Goal: Task Accomplishment & Management: Complete application form

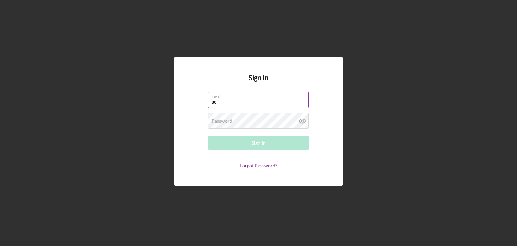
type input "s"
type input "info@scholarshipplug.com"
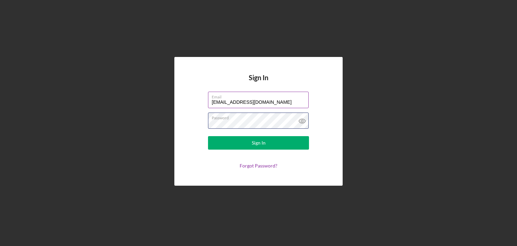
click at [208, 136] on button "Sign In" at bounding box center [258, 142] width 101 height 13
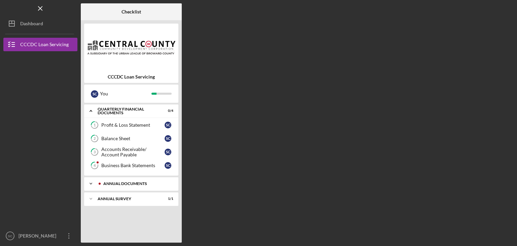
click at [94, 183] on icon "Icon/Expander" at bounding box center [90, 183] width 13 height 13
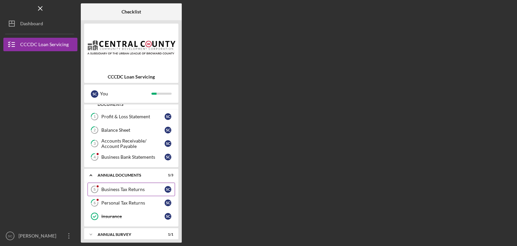
scroll to position [13, 0]
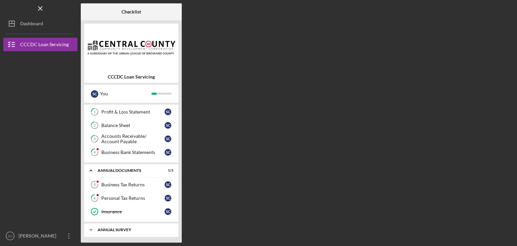
click at [97, 228] on icon "Icon/Expander" at bounding box center [90, 229] width 13 height 13
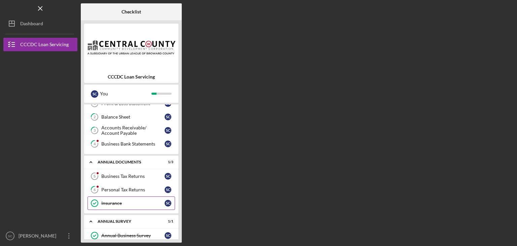
scroll to position [30, 0]
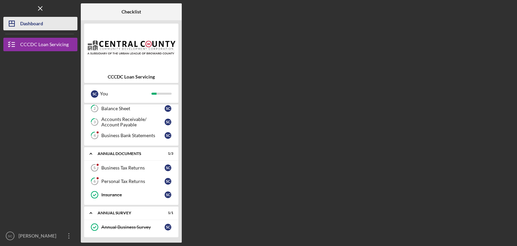
click at [35, 23] on div "Dashboard" at bounding box center [31, 24] width 23 height 15
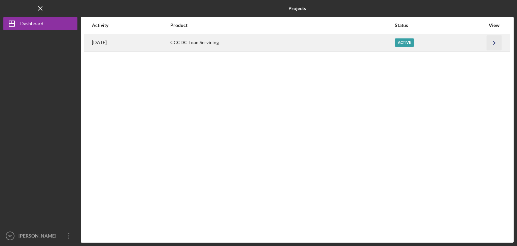
click at [496, 41] on icon "Icon/Navigate" at bounding box center [494, 42] width 15 height 15
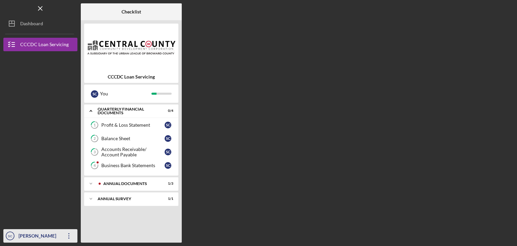
click at [48, 237] on div "Shedly Casseus" at bounding box center [39, 236] width 44 height 15
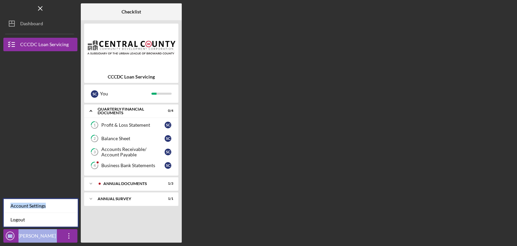
drag, startPoint x: 45, startPoint y: 207, endPoint x: 63, endPoint y: 208, distance: 17.5
click at [51, 178] on nav "Logo-Reversed Created with Sketch. Icon/Menu Close Icon/Dashboard Dashboard CCC…" at bounding box center [41, 121] width 77 height 242
click at [66, 237] on icon "Icon/Overflow" at bounding box center [69, 235] width 17 height 17
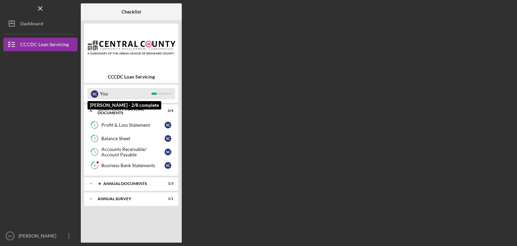
click at [118, 93] on div "You" at bounding box center [126, 93] width 52 height 11
drag, startPoint x: 121, startPoint y: 94, endPoint x: 128, endPoint y: 95, distance: 6.9
click at [123, 94] on div "You" at bounding box center [126, 93] width 52 height 11
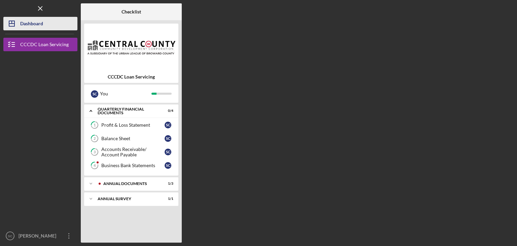
click at [21, 26] on div "Dashboard" at bounding box center [31, 24] width 23 height 15
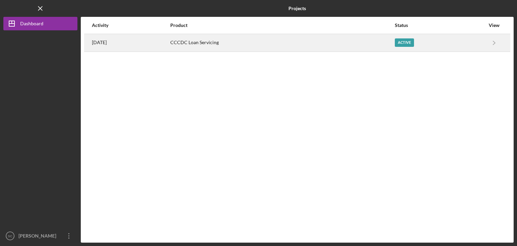
click at [151, 40] on div "3 months ago" at bounding box center [131, 42] width 78 height 17
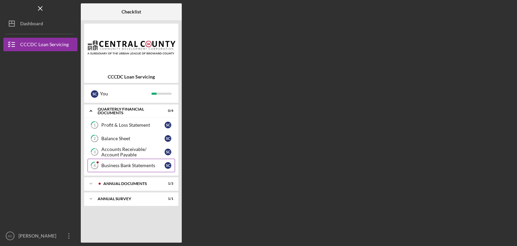
click at [140, 163] on div "Business Bank Statements" at bounding box center [132, 165] width 63 height 5
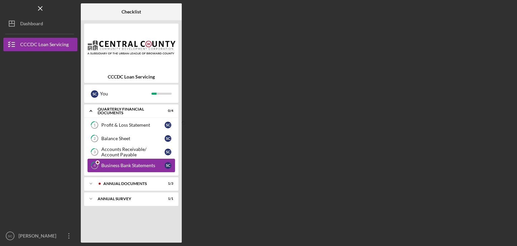
click at [144, 163] on div "Business Bank Statements" at bounding box center [132, 165] width 63 height 5
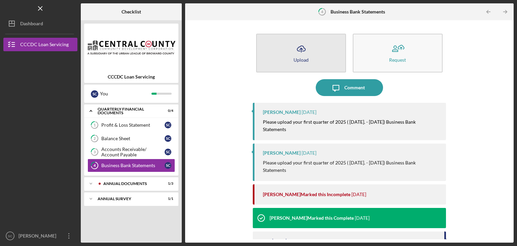
click at [318, 52] on button "Icon/Upload Upload" at bounding box center [301, 53] width 90 height 39
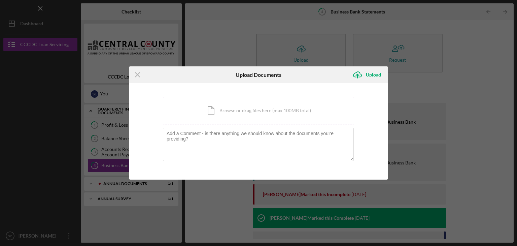
click at [257, 109] on div "Icon/Document Browse or drag files here (max 100MB total) Tap to choose files o…" at bounding box center [258, 111] width 191 height 28
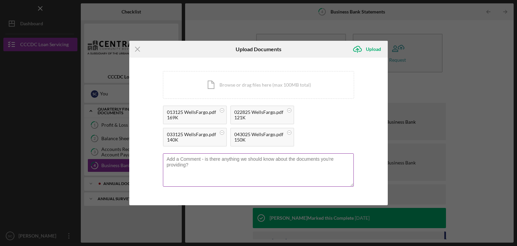
click at [197, 164] on textarea at bounding box center [258, 169] width 191 height 33
type textarea "Q1 Bank Statements"
click at [224, 112] on circle at bounding box center [222, 110] width 4 height 4
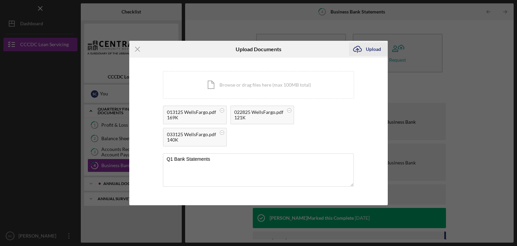
click at [365, 46] on icon "Icon/Upload" at bounding box center [357, 49] width 17 height 17
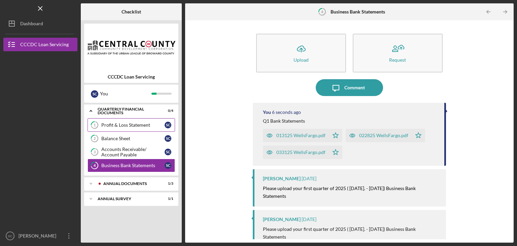
click at [124, 125] on div "Profit & Loss Statement" at bounding box center [132, 124] width 63 height 5
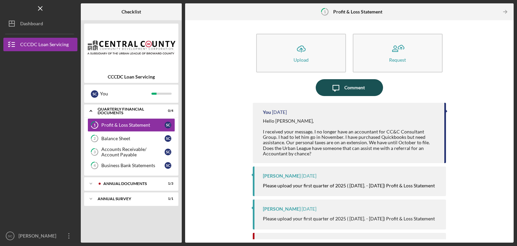
click at [346, 85] on div "Comment" at bounding box center [354, 87] width 21 height 17
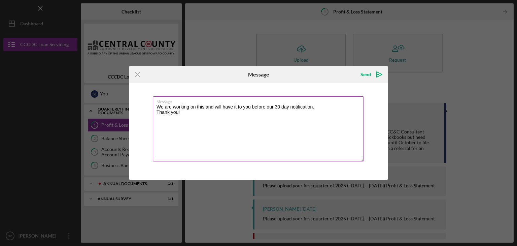
drag, startPoint x: 187, startPoint y: 114, endPoint x: 156, endPoint y: 105, distance: 32.6
click at [156, 105] on textarea "We are working on this and will have it to you before our 30 day notification. …" at bounding box center [258, 128] width 211 height 65
type textarea "We are working on this and will have it to you before our 30 day notification. …"
click at [370, 73] on div "Send" at bounding box center [366, 74] width 10 height 13
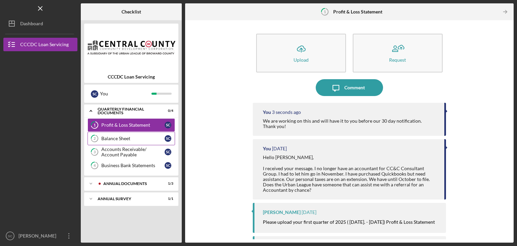
click at [131, 135] on link "2 Balance Sheet S C" at bounding box center [132, 138] width 88 height 13
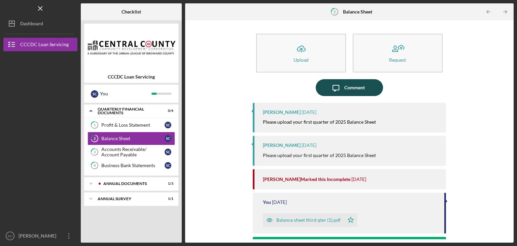
click at [363, 84] on div "Comment" at bounding box center [354, 87] width 21 height 17
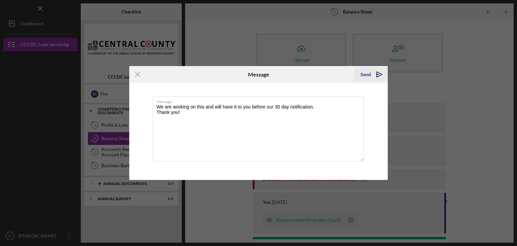
type textarea "We are working on this and will have it to you before our 30 day notification. …"
click at [378, 71] on icon "Icon/icon-invite-send" at bounding box center [379, 74] width 17 height 17
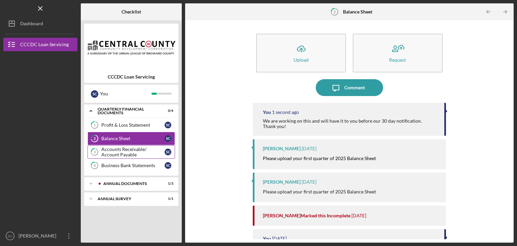
click at [111, 147] on div "Accounts Receivable/ Account Payable" at bounding box center [132, 151] width 63 height 11
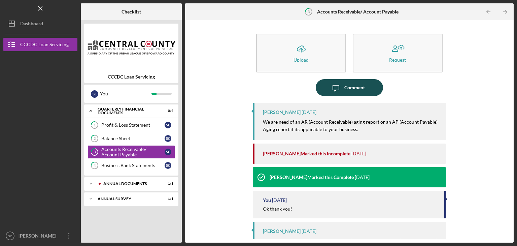
click at [365, 82] on button "Icon/Message Comment" at bounding box center [349, 87] width 67 height 17
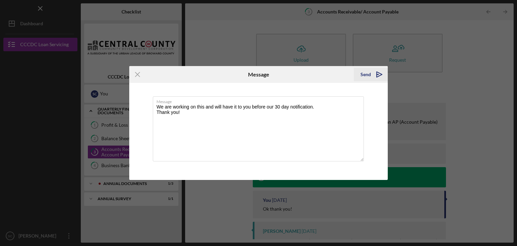
type textarea "We are working on this and will have it to you before our 30 day notification. …"
click at [374, 74] on icon "Icon/icon-invite-send" at bounding box center [379, 74] width 17 height 17
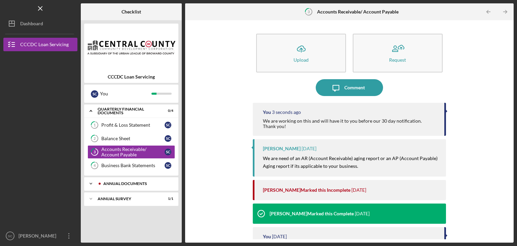
click at [124, 182] on div "Annual Documents" at bounding box center [136, 183] width 67 height 4
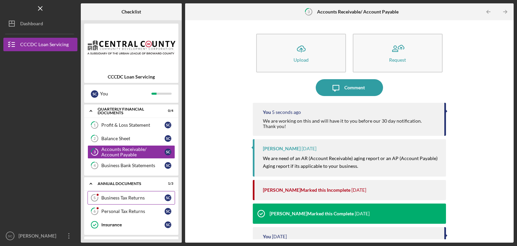
click at [120, 199] on div "Business Tax Returns" at bounding box center [132, 197] width 63 height 5
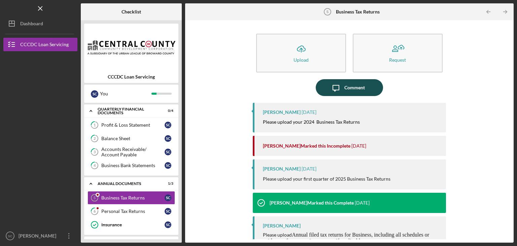
click at [344, 87] on div "Comment" at bounding box center [354, 87] width 21 height 17
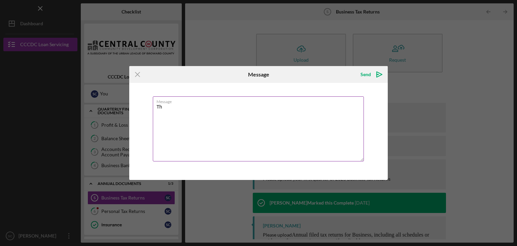
type textarea "T"
click at [201, 108] on textarea "We have filed an extention and this will not be completed until October." at bounding box center [258, 128] width 211 height 65
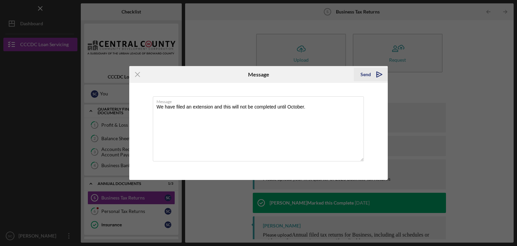
type textarea "We have filed an extension and this will not be completed until October."
click at [371, 75] on icon "Icon/icon-invite-send" at bounding box center [379, 74] width 17 height 17
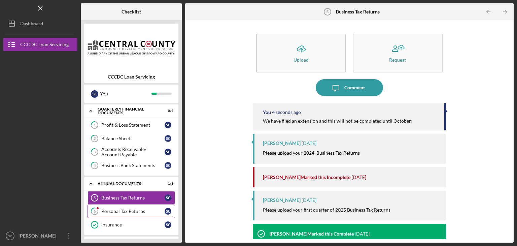
click at [129, 213] on div "Personal Tax Returns" at bounding box center [132, 210] width 63 height 5
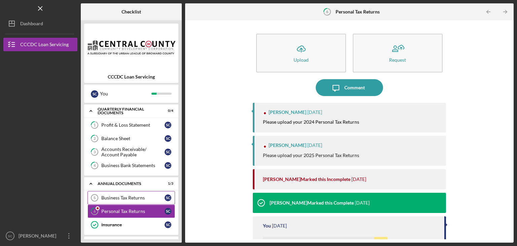
click at [144, 192] on link "Business Tax Returns 5 Business Tax Returns S C" at bounding box center [132, 197] width 88 height 13
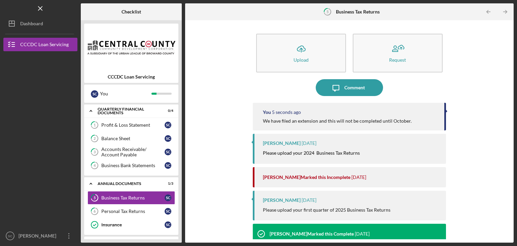
click at [335, 121] on div "We have filed an extension and this will not be completed until October." at bounding box center [337, 120] width 149 height 5
copy div "We have filed an extension and this will not be completed until October."
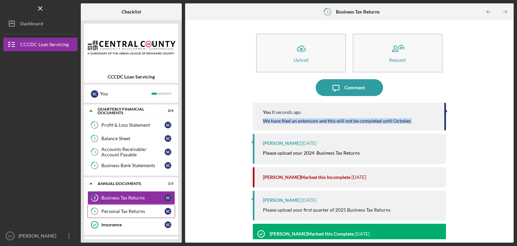
click at [129, 205] on link "6 Personal Tax Returns S C" at bounding box center [132, 210] width 88 height 13
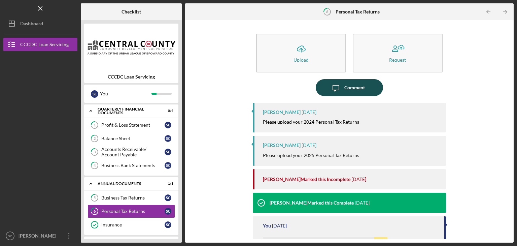
click at [330, 95] on icon "Icon/Message" at bounding box center [336, 87] width 17 height 17
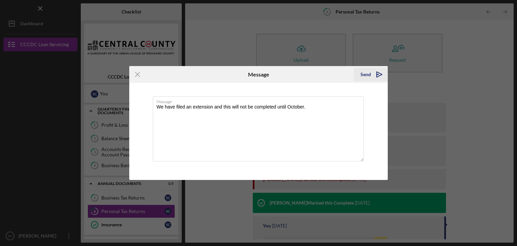
type textarea "We have filed an extension and this will not be completed until October."
click at [378, 70] on icon "Icon/icon-invite-send" at bounding box center [379, 74] width 17 height 17
